Goal: Register for event/course

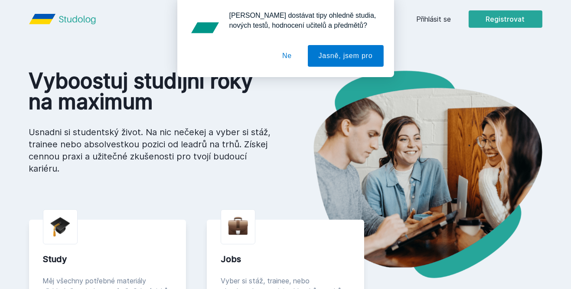
scroll to position [19, 0]
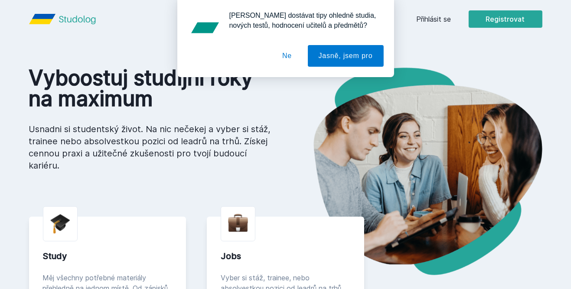
click at [284, 53] on button "Ne" at bounding box center [286, 56] width 31 height 22
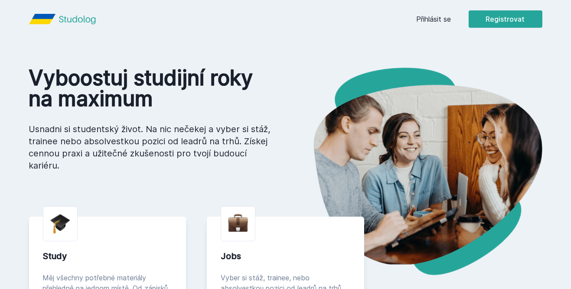
click at [491, 18] on button "Registrovat" at bounding box center [506, 18] width 74 height 17
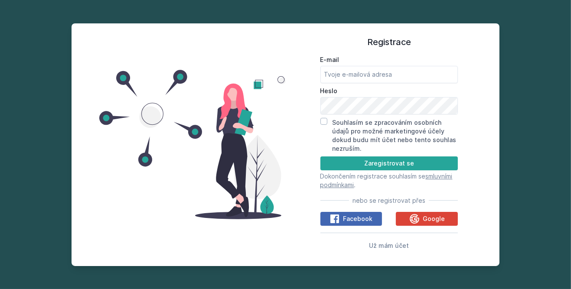
click at [382, 226] on button "Facebook" at bounding box center [351, 219] width 62 height 14
click at [361, 190] on p "Dokončením registrace souhlasím se smluvními podmínkami ." at bounding box center [389, 180] width 138 height 17
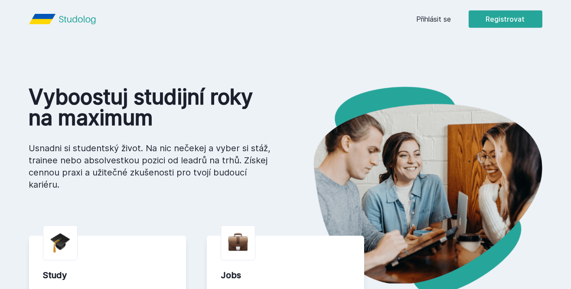
click at [516, 18] on button "Registrovat" at bounding box center [506, 18] width 74 height 17
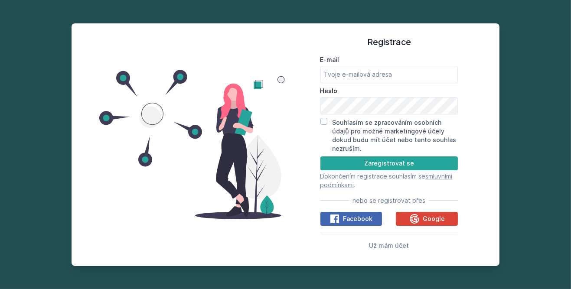
click at [457, 226] on button "Google" at bounding box center [427, 219] width 62 height 14
click at [450, 226] on button "Google" at bounding box center [427, 219] width 62 height 14
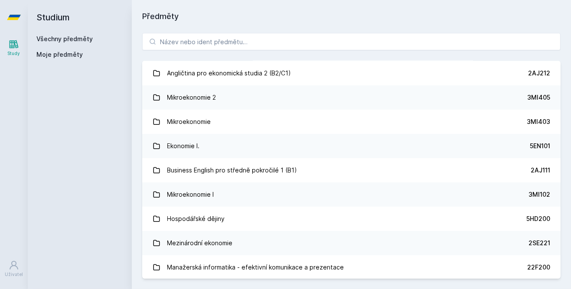
scroll to position [98, 0]
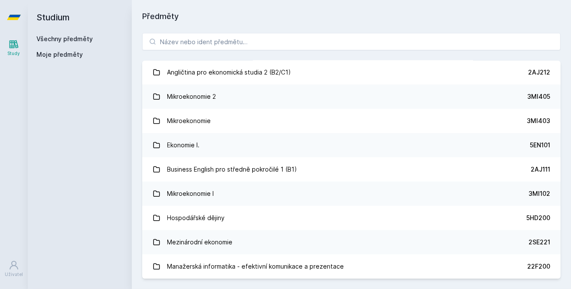
click at [516, 28] on div "Právo 2PR101 Statistika 4ST201 Matematika pro ekonomy 4MM101 Angličtina pro eko…" at bounding box center [351, 156] width 439 height 267
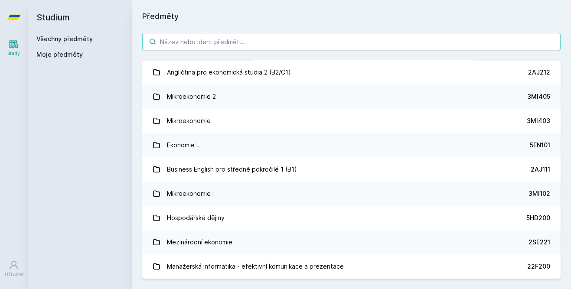
click at [517, 38] on input "search" at bounding box center [351, 41] width 418 height 17
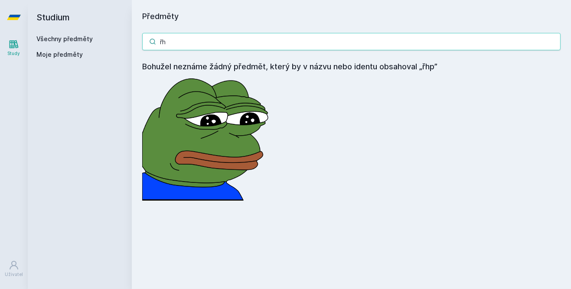
type input "ř"
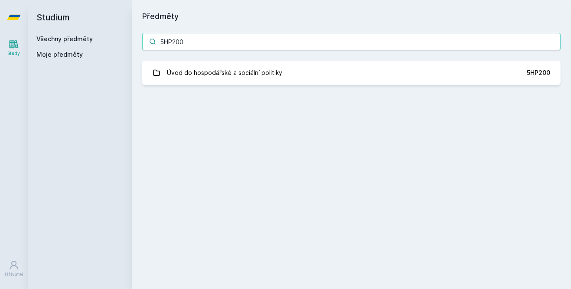
type input "5HP200"
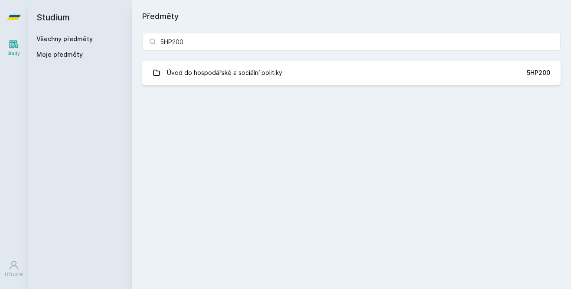
click at [222, 83] on link "Úvod do hospodářské a sociální politiky 5HP200" at bounding box center [351, 73] width 418 height 24
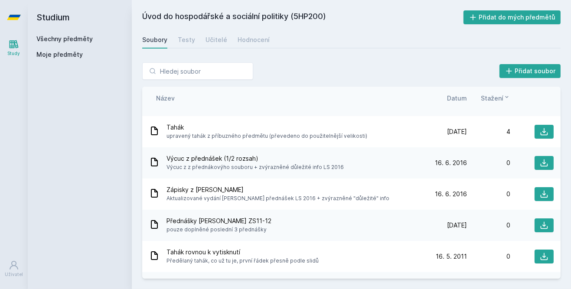
scroll to position [211, 0]
click at [206, 47] on div "Soubory Testy Učitelé Hodnocení" at bounding box center [351, 39] width 418 height 17
click at [209, 45] on link "Učitelé" at bounding box center [217, 39] width 22 height 17
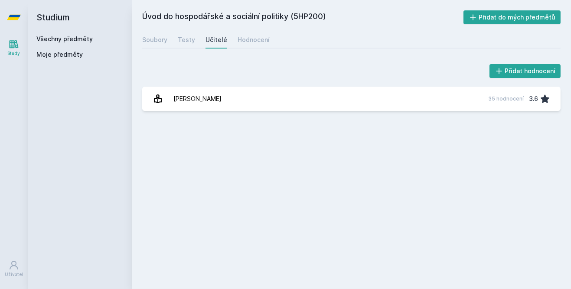
click at [171, 39] on div "Soubory Testy Učitelé Hodnocení" at bounding box center [351, 39] width 418 height 17
click at [190, 47] on div "Soubory Testy Učitelé Hodnocení" at bounding box center [351, 39] width 418 height 17
click at [191, 36] on div "Testy" at bounding box center [186, 40] width 17 height 9
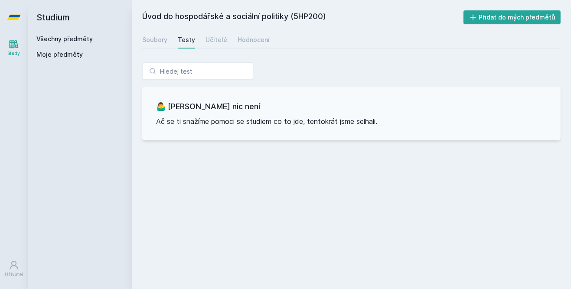
click at [252, 43] on div "Hodnocení" at bounding box center [254, 40] width 32 height 9
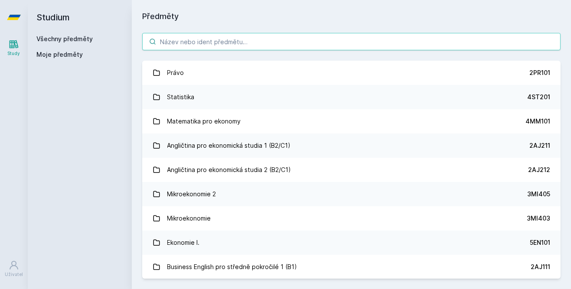
click at [188, 40] on input "search" at bounding box center [351, 41] width 418 height 17
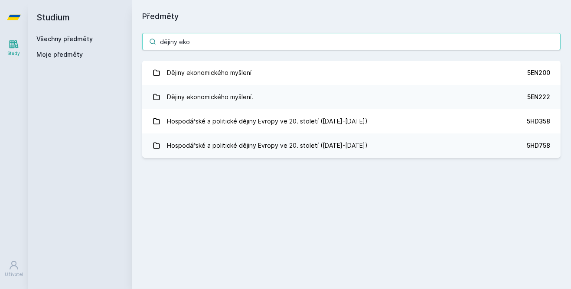
type input "dějiny ekon"
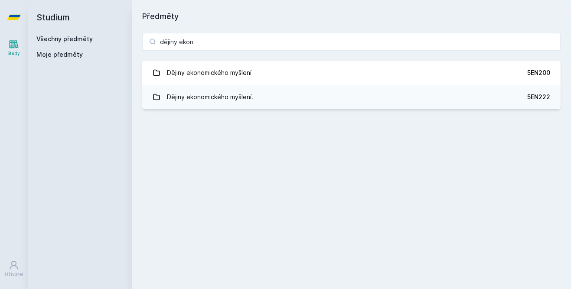
click at [198, 74] on div "Dějiny ekonomického myšlení" at bounding box center [209, 72] width 85 height 17
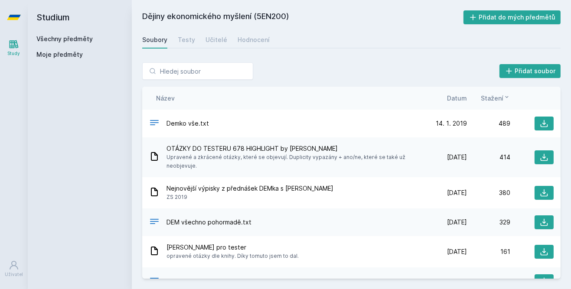
click at [535, 18] on button "Přidat do mých předmětů" at bounding box center [513, 17] width 98 height 14
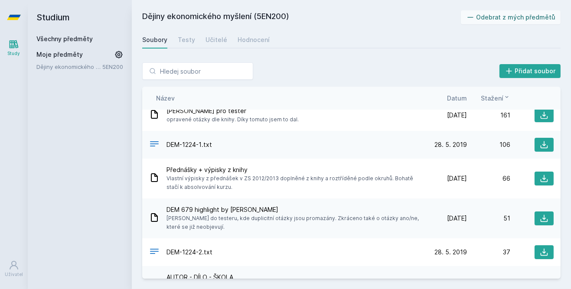
scroll to position [137, 0]
click at [238, 36] on div "Hodnocení" at bounding box center [254, 40] width 32 height 9
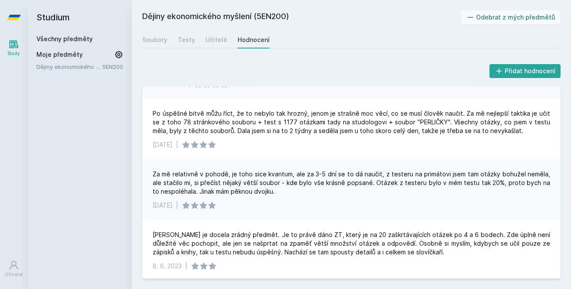
scroll to position [457, 0]
click at [221, 47] on link "Učitelé" at bounding box center [217, 39] width 22 height 17
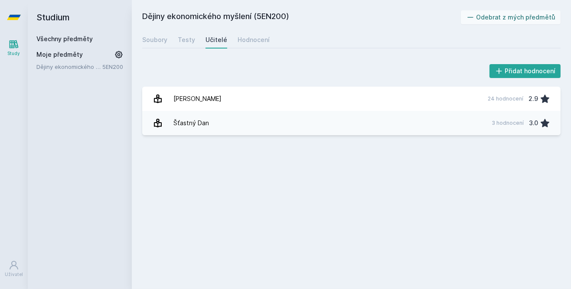
click at [257, 99] on link "Holman Robert 24 hodnocení 2.9" at bounding box center [351, 99] width 418 height 24
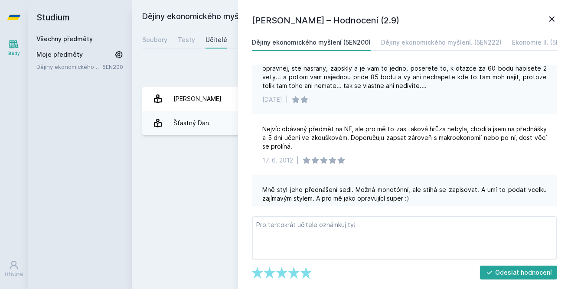
scroll to position [419, 0]
click at [547, 16] on icon at bounding box center [552, 19] width 10 height 10
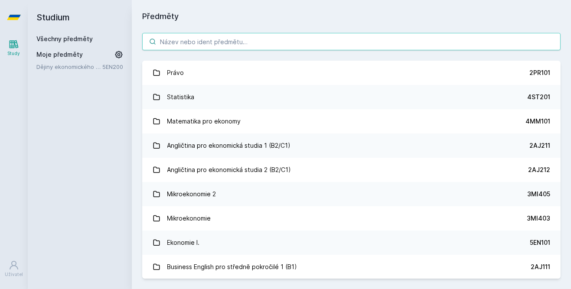
click at [186, 43] on input "search" at bounding box center [351, 41] width 418 height 17
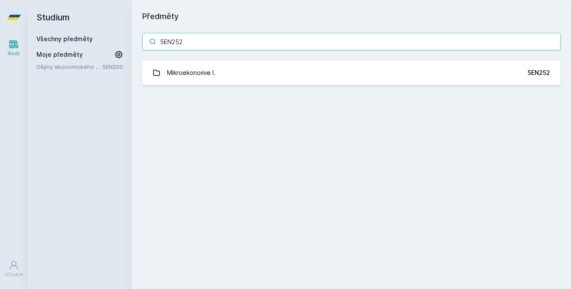
type input "5EN252"
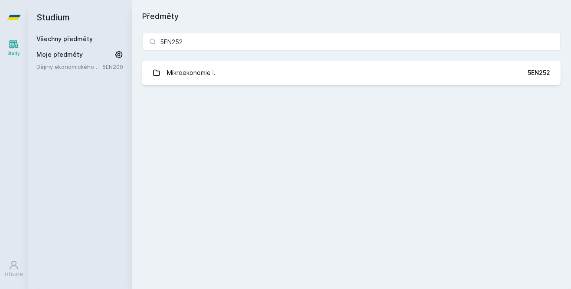
click at [459, 82] on link "Mikroekonomie I. 5EN252" at bounding box center [351, 73] width 418 height 24
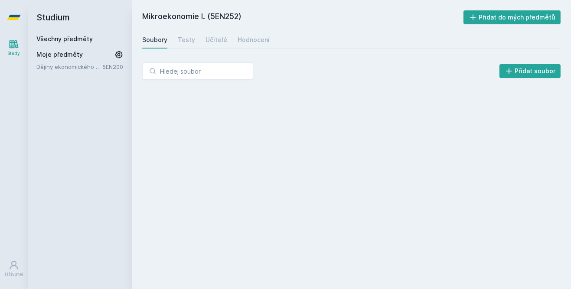
click at [546, 68] on button "Přidat soubor" at bounding box center [531, 71] width 62 height 14
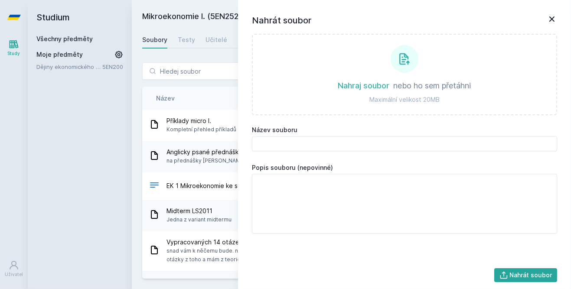
click at [556, 22] on icon at bounding box center [552, 19] width 10 height 10
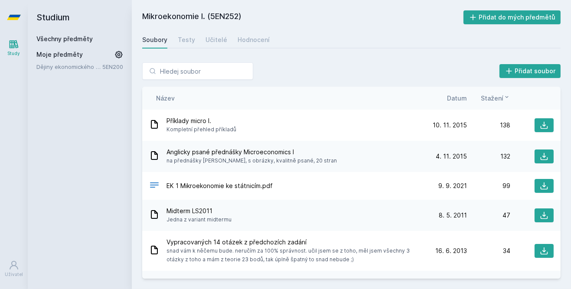
click at [553, 17] on button "Přidat do mých předmětů" at bounding box center [513, 17] width 98 height 14
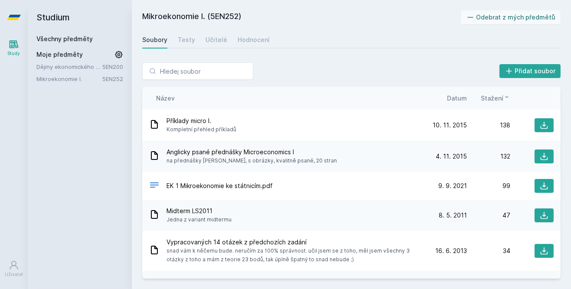
click at [117, 56] on icon at bounding box center [118, 54] width 7 height 7
click at [163, 46] on link "Soubory" at bounding box center [154, 39] width 25 height 17
click at [45, 16] on h2 "Studium" at bounding box center [79, 17] width 87 height 35
click at [5, 9] on link at bounding box center [14, 17] width 28 height 35
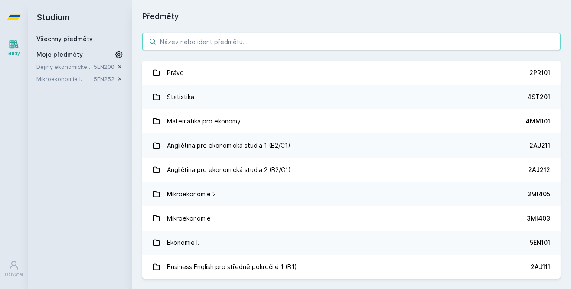
click at [488, 44] on input "search" at bounding box center [351, 41] width 418 height 17
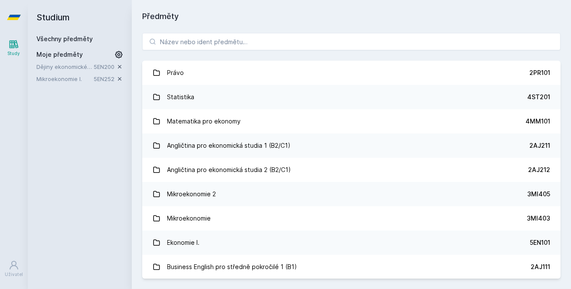
click at [198, 103] on link "Statistika 4ST201" at bounding box center [351, 97] width 418 height 24
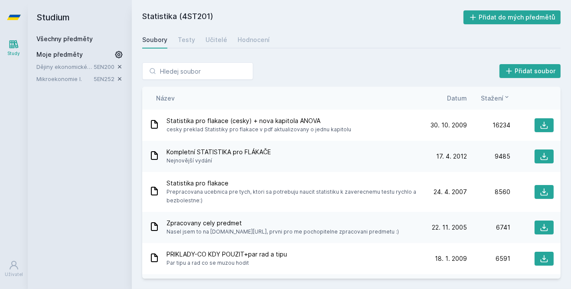
click at [530, 68] on button "Přidat soubor" at bounding box center [531, 71] width 62 height 14
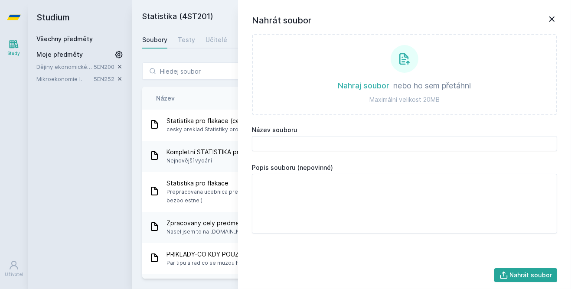
click at [556, 20] on icon at bounding box center [552, 19] width 10 height 10
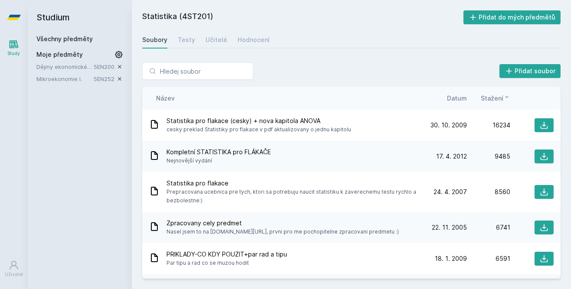
click at [542, 19] on button "Přidat do mých předmětů" at bounding box center [513, 17] width 98 height 14
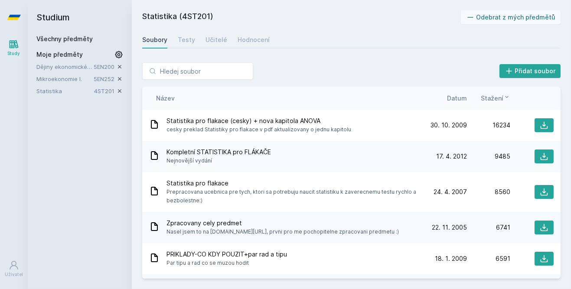
click at [9, 48] on icon at bounding box center [14, 44] width 10 height 10
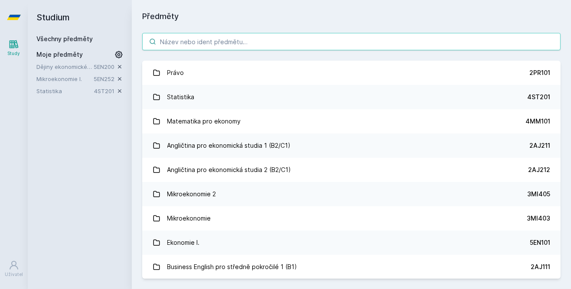
click at [181, 42] on input "search" at bounding box center [351, 41] width 418 height 17
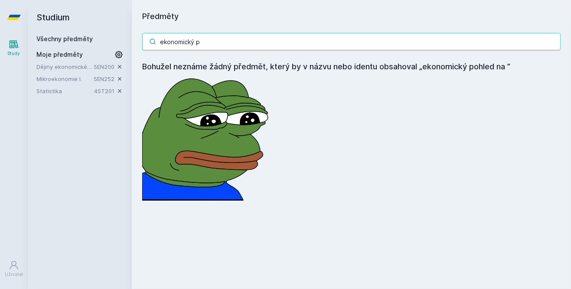
type input "ekonomický"
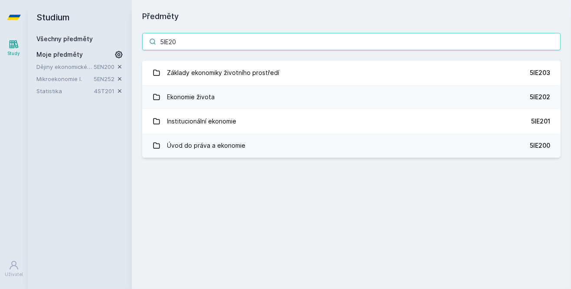
type input "5IE202"
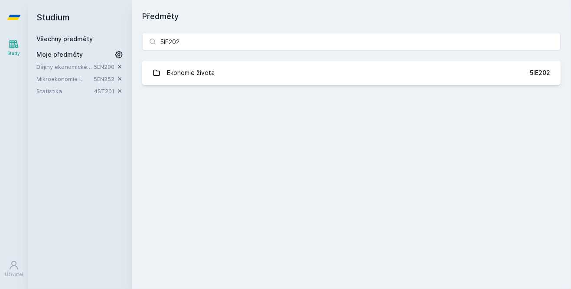
click at [462, 68] on link "Ekonomie života 5IE202" at bounding box center [351, 73] width 418 height 24
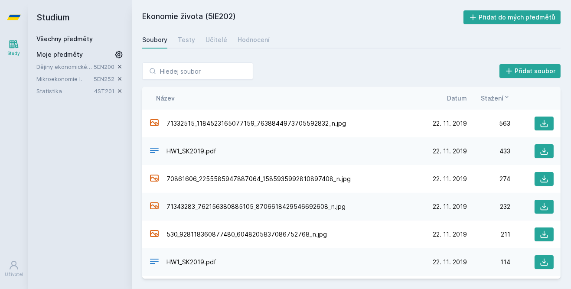
click at [529, 14] on button "Přidat do mých předmětů" at bounding box center [513, 17] width 98 height 14
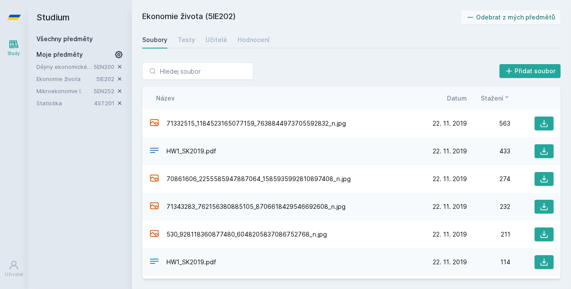
click at [11, 48] on icon at bounding box center [14, 44] width 9 height 8
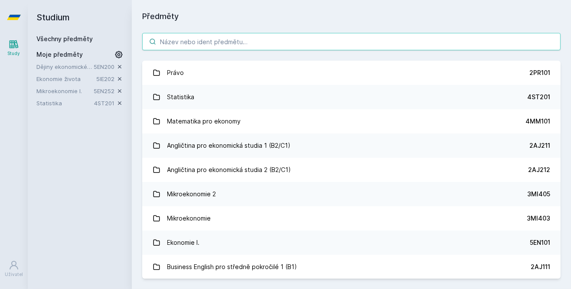
click at [236, 49] on input "search" at bounding box center [351, 41] width 418 height 17
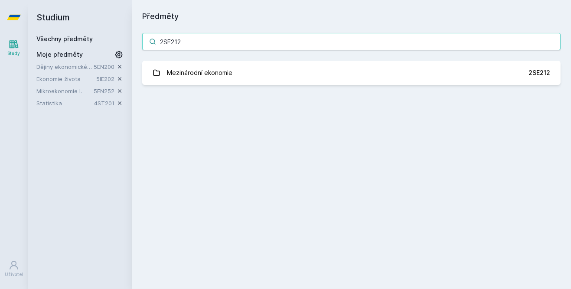
type input "2SE212"
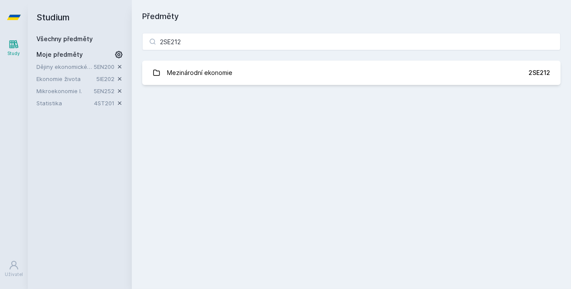
click at [485, 72] on link "Mezinárodní ekonomie 2SE212" at bounding box center [351, 73] width 418 height 24
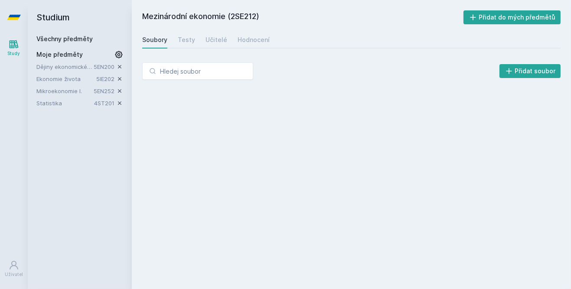
click at [538, 15] on button "Přidat do mých předmětů" at bounding box center [513, 17] width 98 height 14
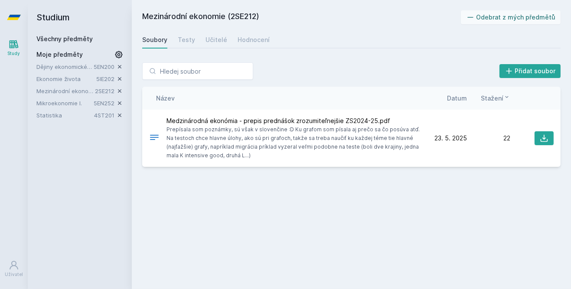
click at [16, 54] on div "Study" at bounding box center [14, 53] width 13 height 7
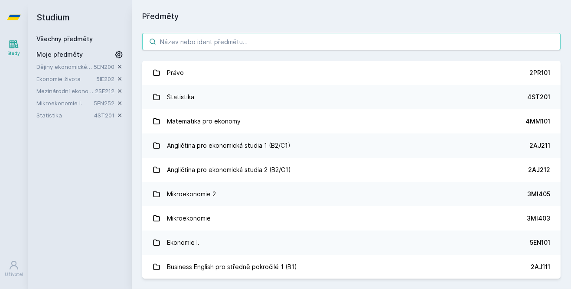
click at [265, 48] on input "search" at bounding box center [351, 41] width 418 height 17
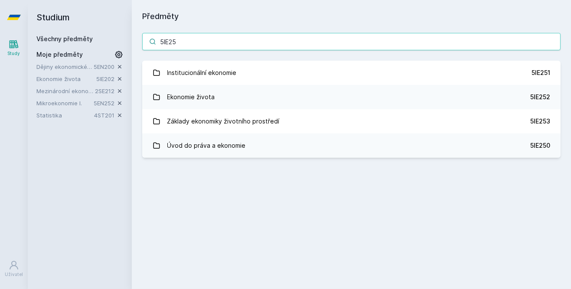
type input "5IE250"
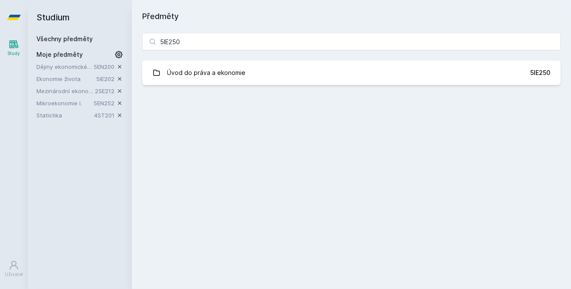
click at [519, 74] on link "Úvod do práva a ekonomie 5IE250" at bounding box center [351, 73] width 418 height 24
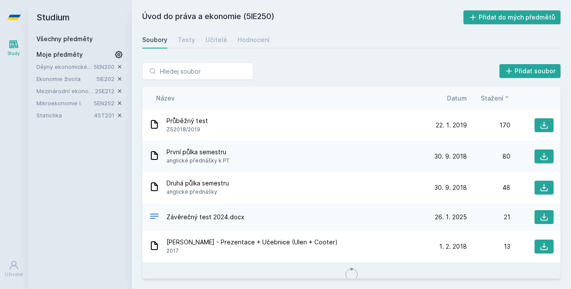
click at [543, 14] on button "Přidat do mých předmětů" at bounding box center [513, 17] width 98 height 14
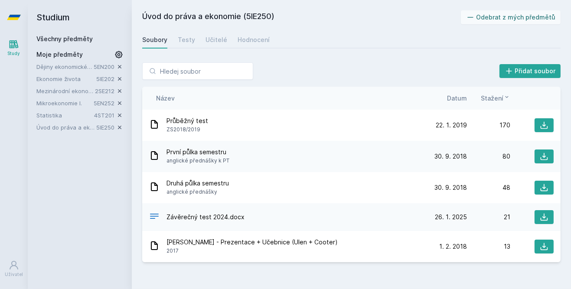
click at [254, 34] on link "Hodnocení" at bounding box center [254, 39] width 32 height 17
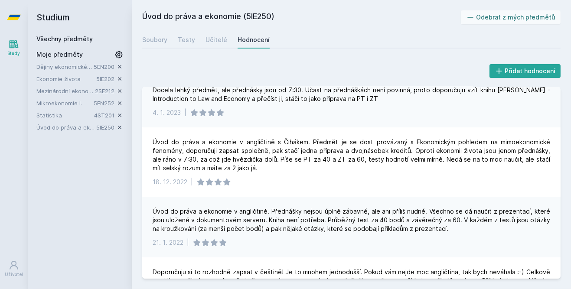
scroll to position [64, 0]
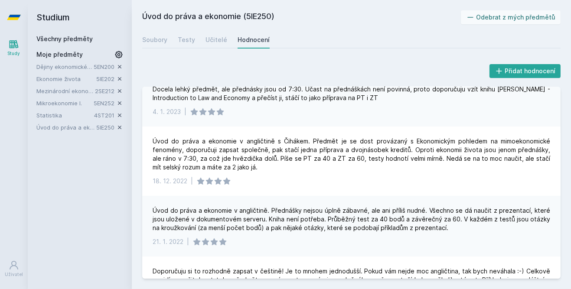
click at [54, 128] on link "Úvod do práva a ekonomie" at bounding box center [66, 127] width 60 height 9
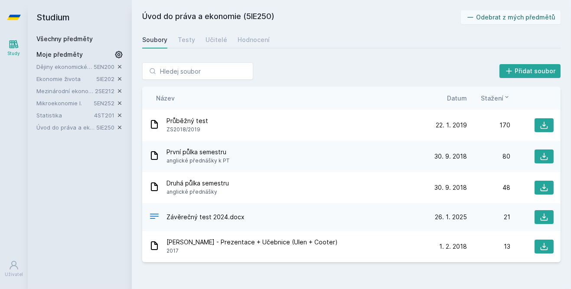
click at [546, 125] on icon at bounding box center [544, 125] width 9 height 9
click at [52, 131] on link "Úvod do práva a ekonomie" at bounding box center [66, 127] width 60 height 9
click at [56, 129] on link "Úvod do práva a ekonomie" at bounding box center [66, 127] width 60 height 9
click at [58, 124] on link "Úvod do práva a ekonomie" at bounding box center [66, 127] width 60 height 9
click at [52, 115] on link "Statistika" at bounding box center [65, 115] width 58 height 9
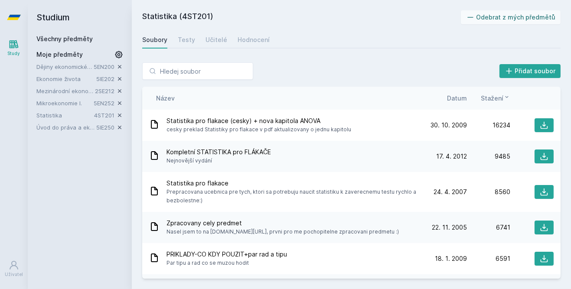
click at [209, 39] on div "Učitelé" at bounding box center [217, 40] width 22 height 9
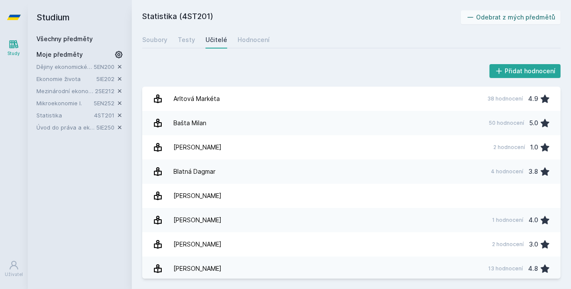
click at [36, 78] on link "Ekonomie života" at bounding box center [66, 79] width 60 height 9
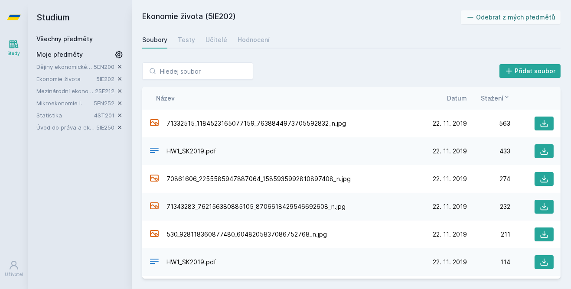
click at [251, 46] on link "Hodnocení" at bounding box center [254, 39] width 32 height 17
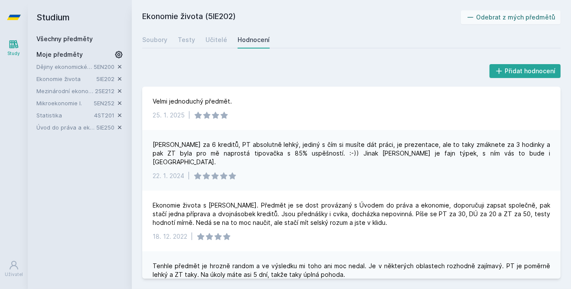
click at [48, 65] on link "Dějiny ekonomického myšlení" at bounding box center [64, 66] width 57 height 9
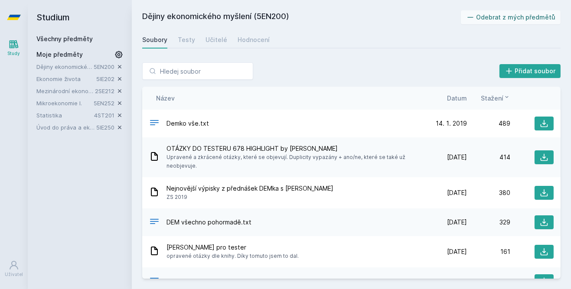
click at [253, 37] on div "Hodnocení" at bounding box center [254, 40] width 32 height 9
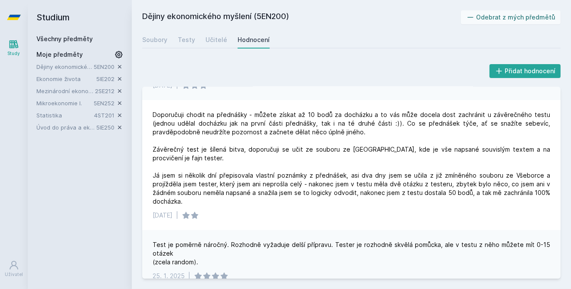
scroll to position [265, 0]
click at [184, 37] on div "Testy" at bounding box center [186, 40] width 17 height 9
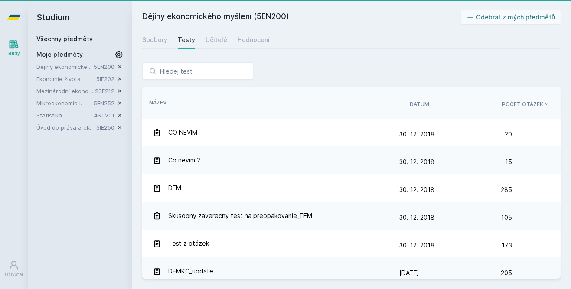
click at [212, 34] on link "Učitelé" at bounding box center [217, 39] width 22 height 17
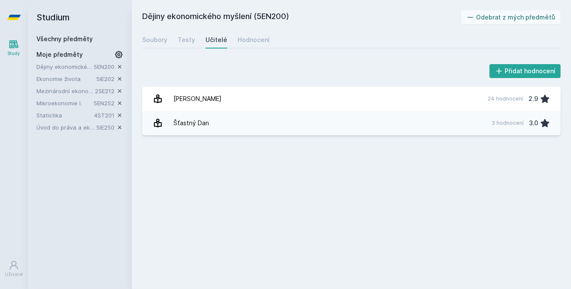
click at [555, 69] on button "Přidat hodnocení" at bounding box center [526, 71] width 72 height 14
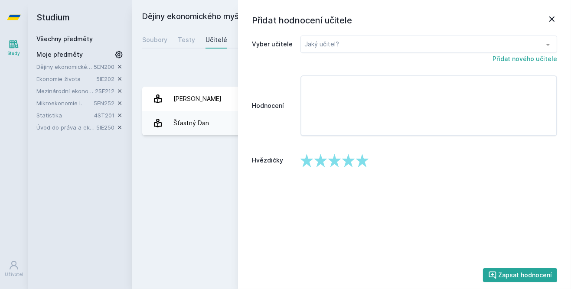
click at [174, 157] on div "Dějiny ekonomického myšlení (5EN200) Odebrat z mých předmětů Soubory Testy Učit…" at bounding box center [351, 144] width 418 height 268
click at [167, 143] on div "Přidat hodnocení Přidat hodnocení učitele Vyber učitele Jaký učitel? Dan Šťastn…" at bounding box center [351, 99] width 439 height 94
click at [155, 47] on link "Soubory" at bounding box center [154, 39] width 25 height 17
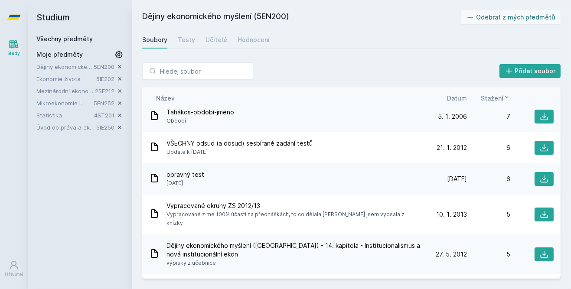
scroll to position [800, 0]
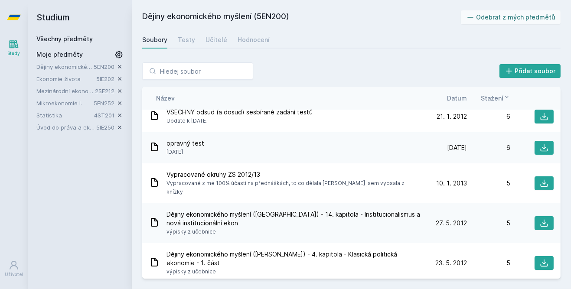
click at [64, 79] on link "Ekonomie života" at bounding box center [66, 79] width 60 height 9
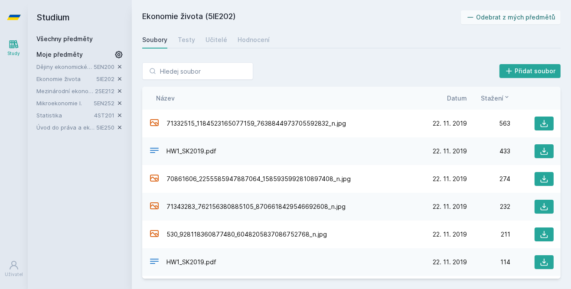
click at [49, 88] on link "Mezinárodní ekonomie" at bounding box center [65, 91] width 59 height 9
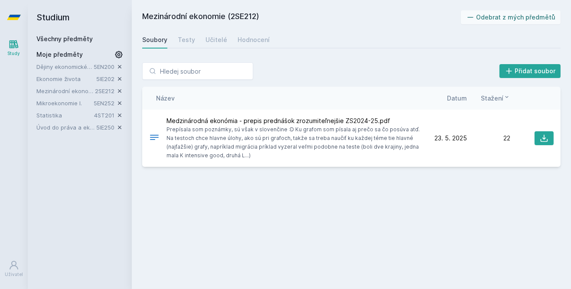
click at [238, 32] on link "Hodnocení" at bounding box center [254, 39] width 32 height 17
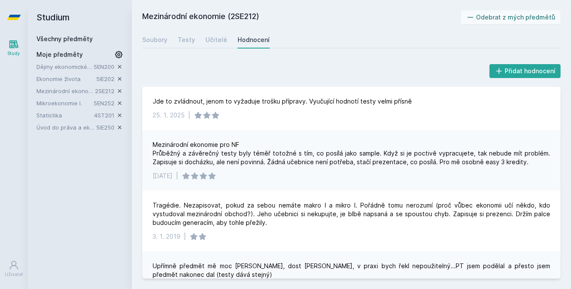
scroll to position [40, 0]
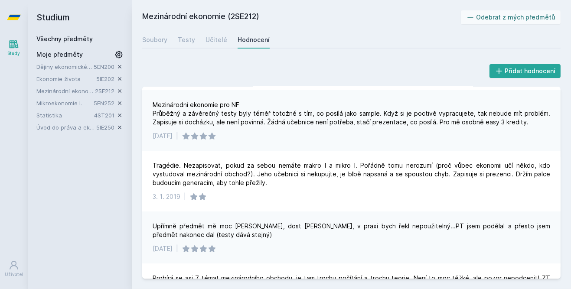
click at [206, 33] on link "Učitelé" at bounding box center [217, 39] width 22 height 17
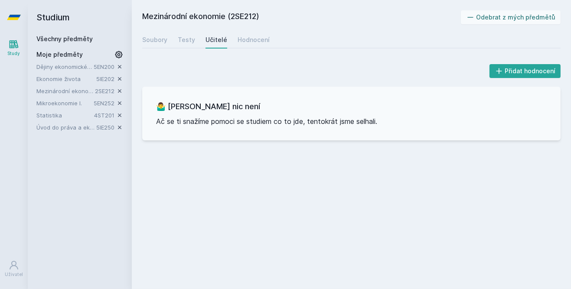
click at [238, 36] on div "Hodnocení" at bounding box center [254, 40] width 32 height 9
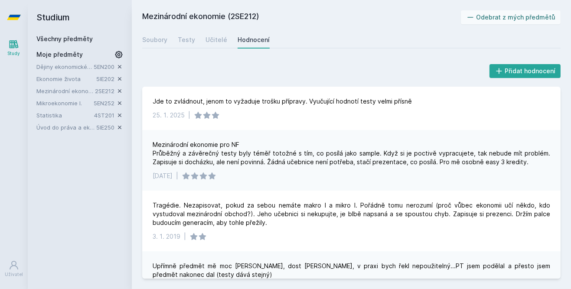
click at [52, 102] on link "Mikroekonomie I." at bounding box center [64, 103] width 57 height 9
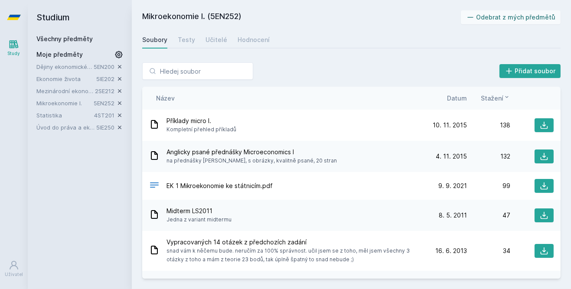
click at [209, 33] on link "Učitelé" at bounding box center [217, 39] width 22 height 17
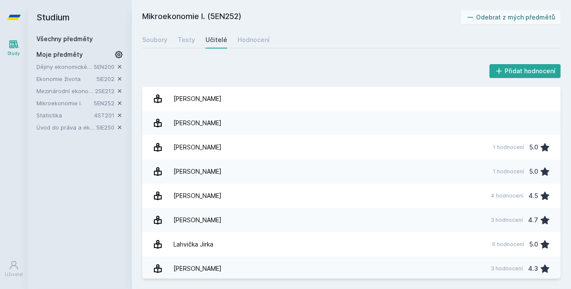
click at [241, 33] on link "Hodnocení" at bounding box center [254, 39] width 32 height 17
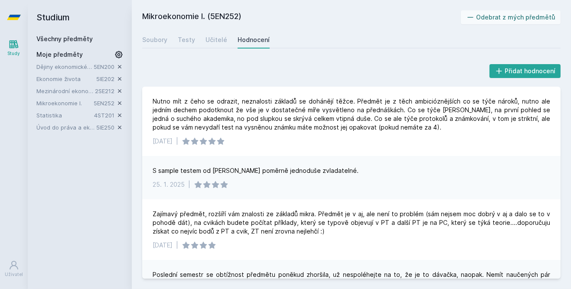
click at [69, 127] on link "Úvod do práva a ekonomie" at bounding box center [66, 127] width 60 height 9
